Goal: Information Seeking & Learning: Learn about a topic

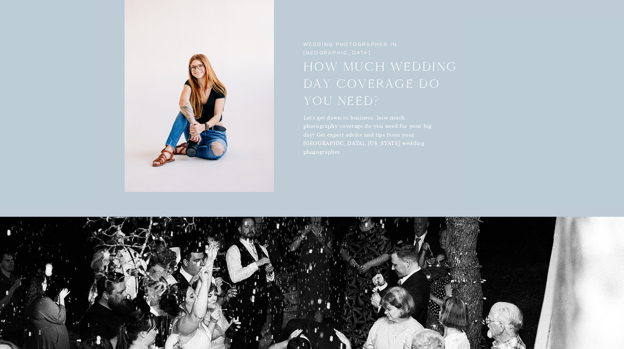
scroll to position [2009, 0]
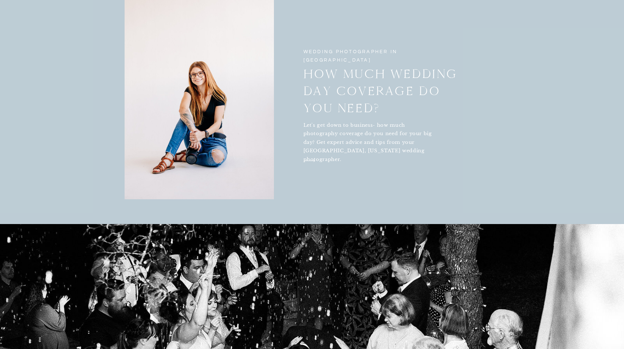
click at [312, 161] on icon "arrow" at bounding box center [310, 161] width 20 height 11
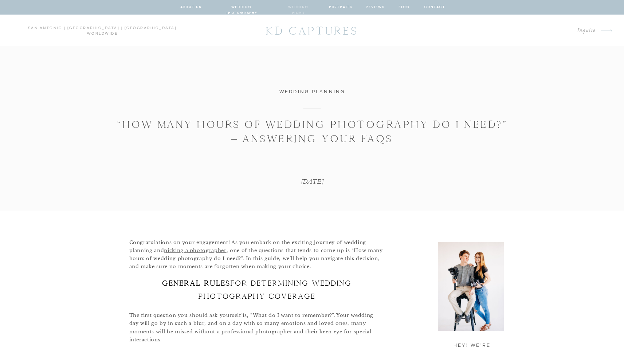
click at [297, 8] on nav "wedding films" at bounding box center [298, 7] width 35 height 7
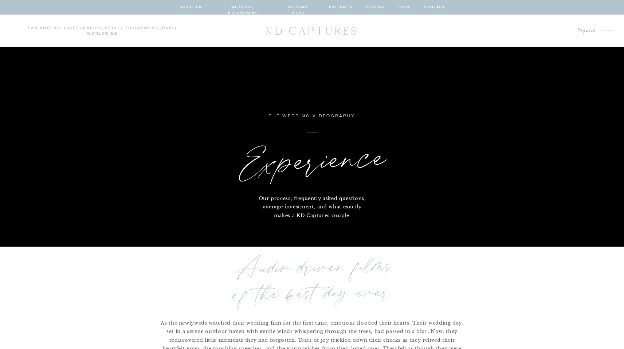
click at [261, 7] on nav "wedding photography" at bounding box center [242, 7] width 54 height 7
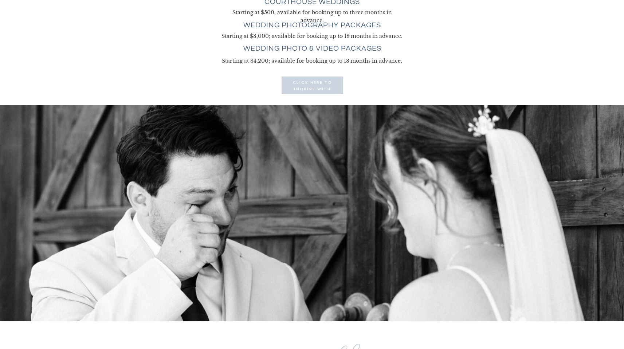
scroll to position [2081, 0]
